Goal: Task Accomplishment & Management: Use online tool/utility

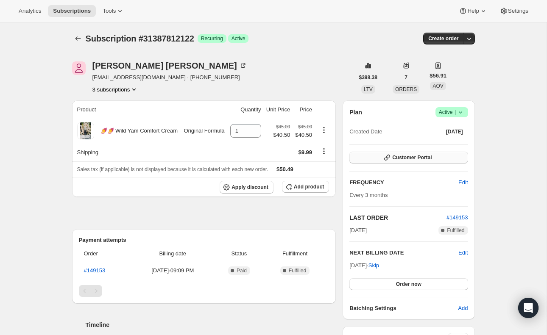
click at [390, 160] on icon "button" at bounding box center [387, 157] width 8 height 8
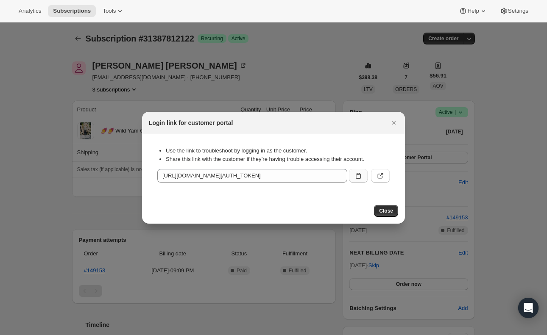
click at [359, 178] on icon ":rc0:" at bounding box center [358, 176] width 8 height 8
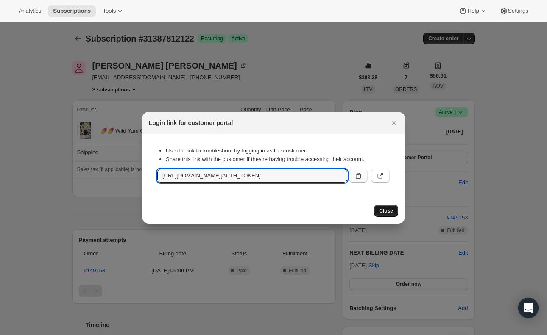
click at [379, 208] on span "Close" at bounding box center [386, 211] width 14 height 7
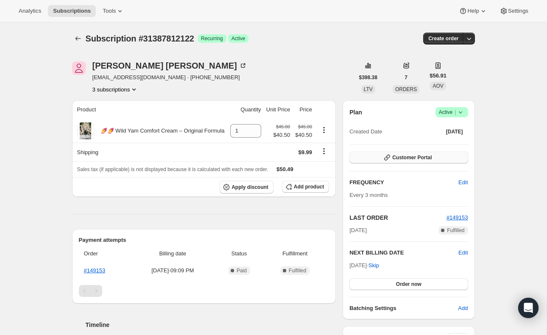
click at [418, 160] on span "Customer Portal" at bounding box center [411, 157] width 39 height 7
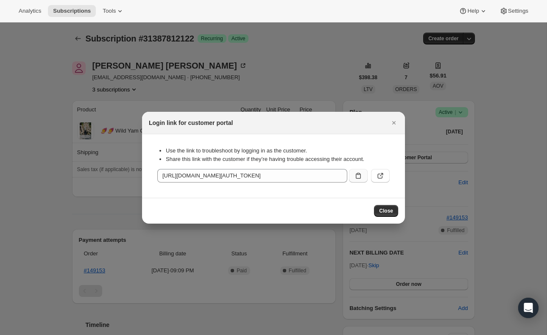
click at [360, 178] on icon ":rc0:" at bounding box center [358, 176] width 8 height 8
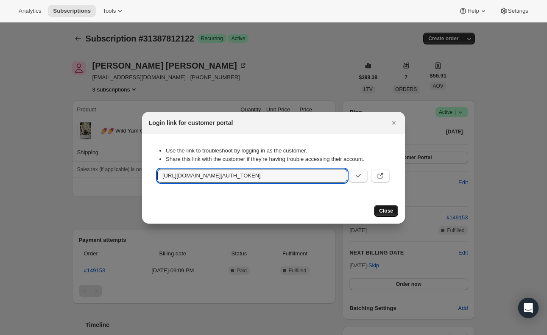
click at [388, 211] on span "Close" at bounding box center [386, 211] width 14 height 7
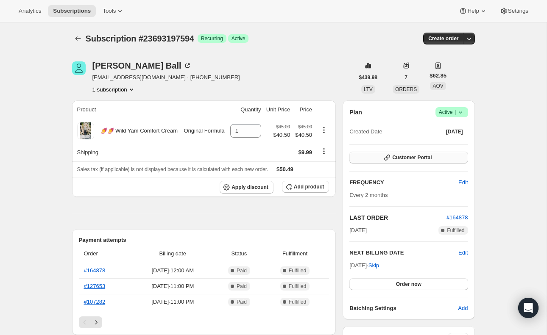
click at [401, 156] on span "Customer Portal" at bounding box center [411, 157] width 39 height 7
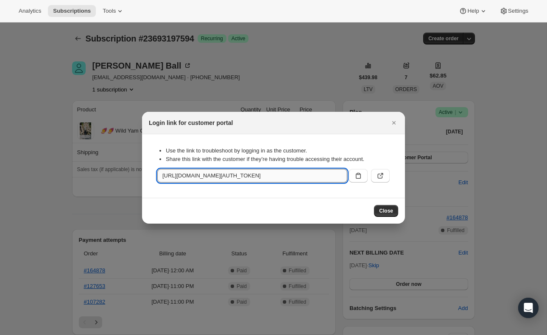
click at [333, 173] on input "[URL][DOMAIN_NAME][AUTH_TOKEN]" at bounding box center [252, 176] width 190 height 14
click at [357, 177] on icon ":rc0:" at bounding box center [358, 176] width 8 height 8
click at [385, 210] on span "Close" at bounding box center [386, 211] width 14 height 7
